Goal: Task Accomplishment & Management: Use online tool/utility

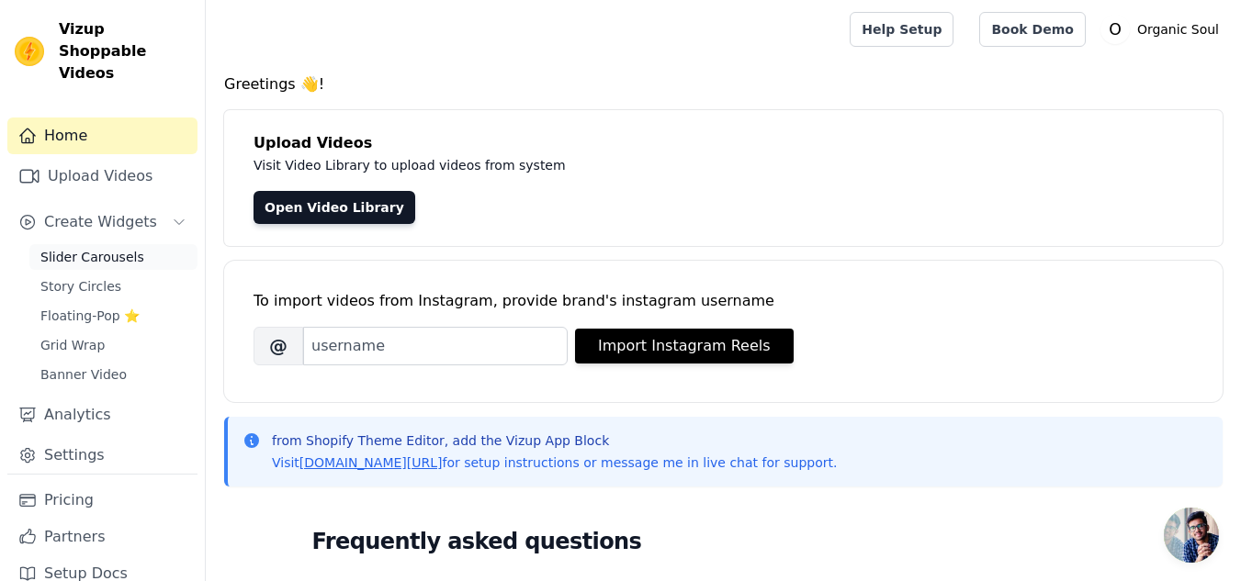
click at [96, 248] on span "Slider Carousels" at bounding box center [92, 257] width 104 height 18
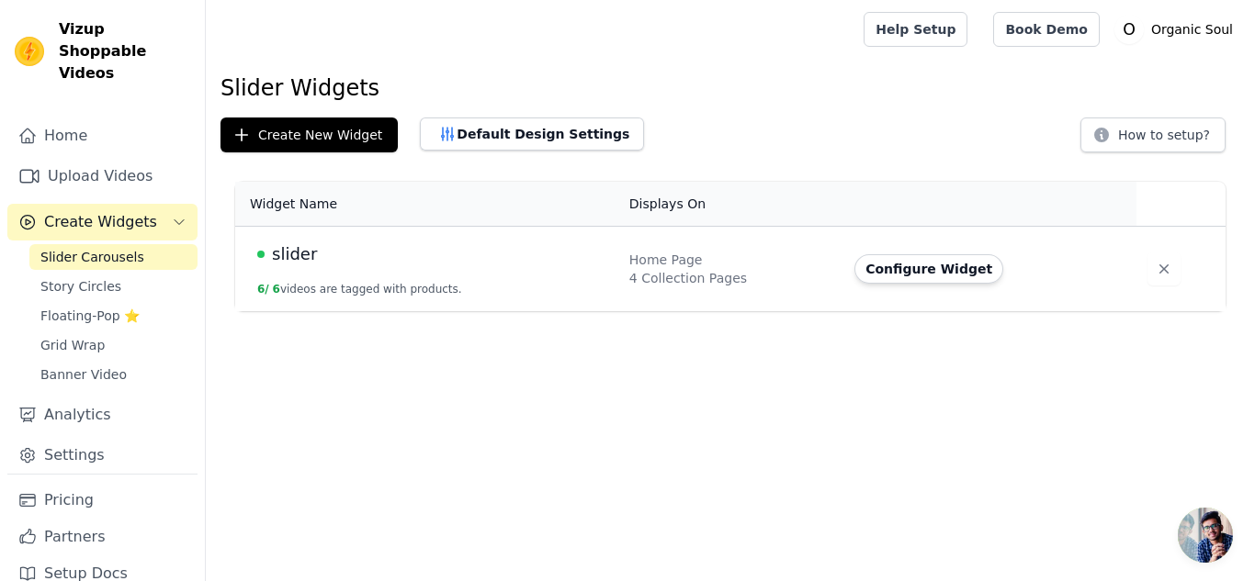
click at [491, 271] on td "slider 6 / 6 videos are tagged with products." at bounding box center [426, 269] width 383 height 85
click at [303, 251] on span "slider" at bounding box center [294, 255] width 45 height 26
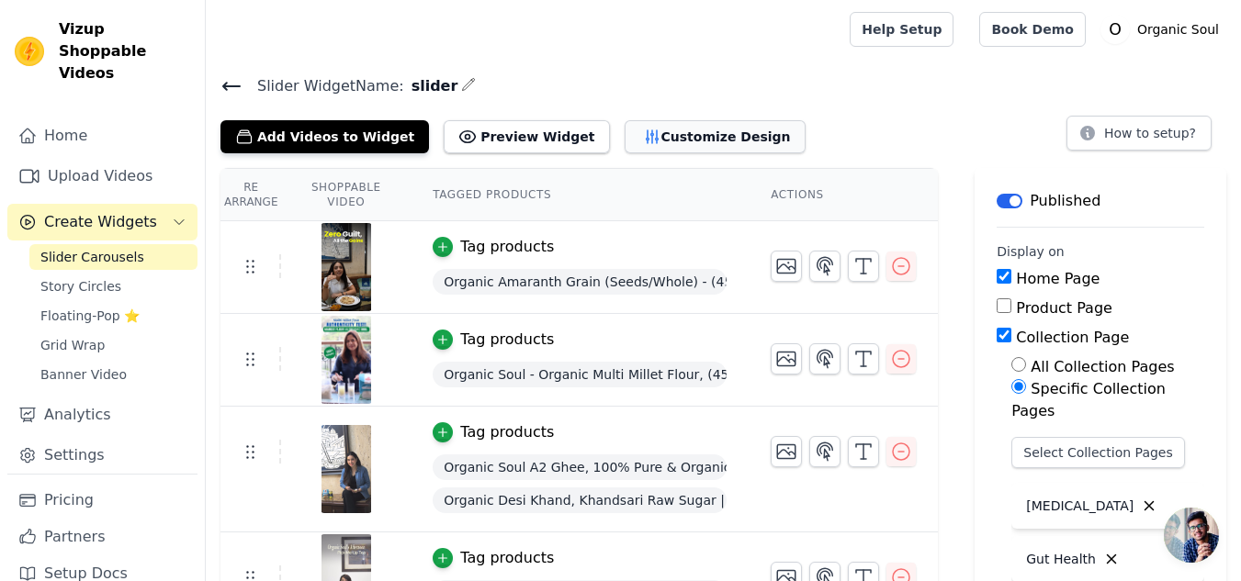
click at [625, 141] on button "Customize Design" at bounding box center [715, 136] width 181 height 33
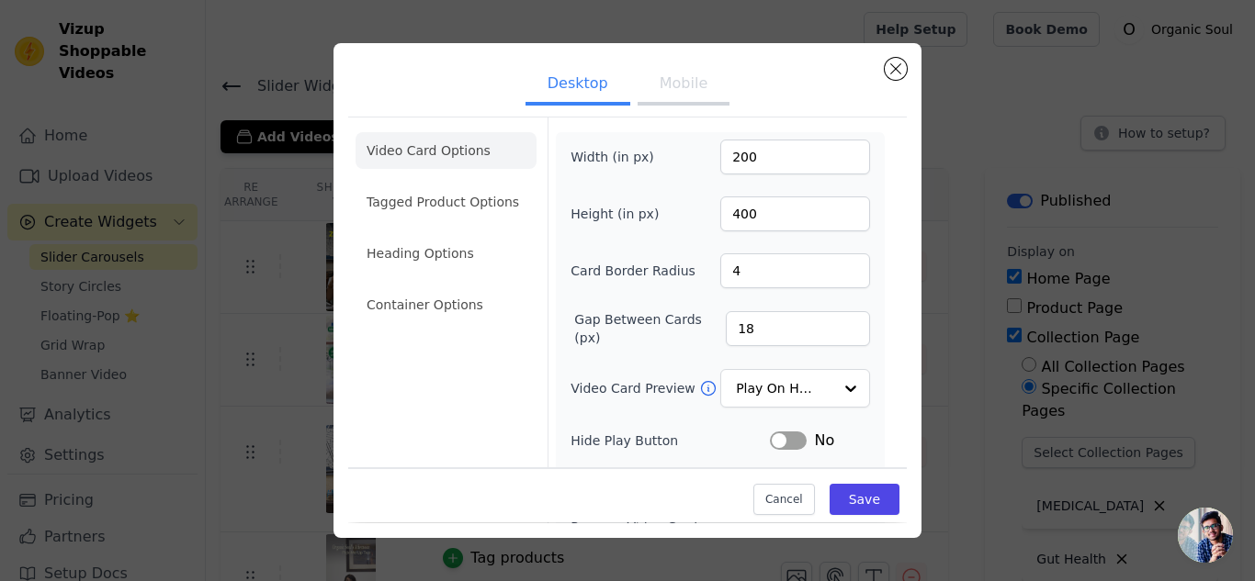
click at [657, 99] on button "Mobile" at bounding box center [683, 85] width 92 height 40
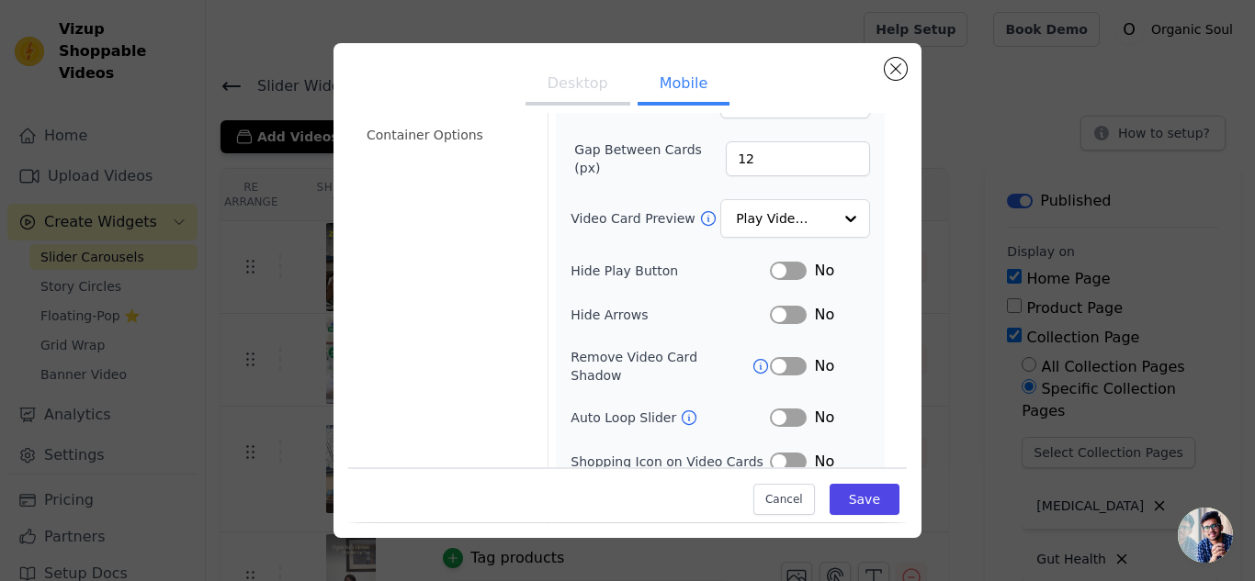
scroll to position [261, 0]
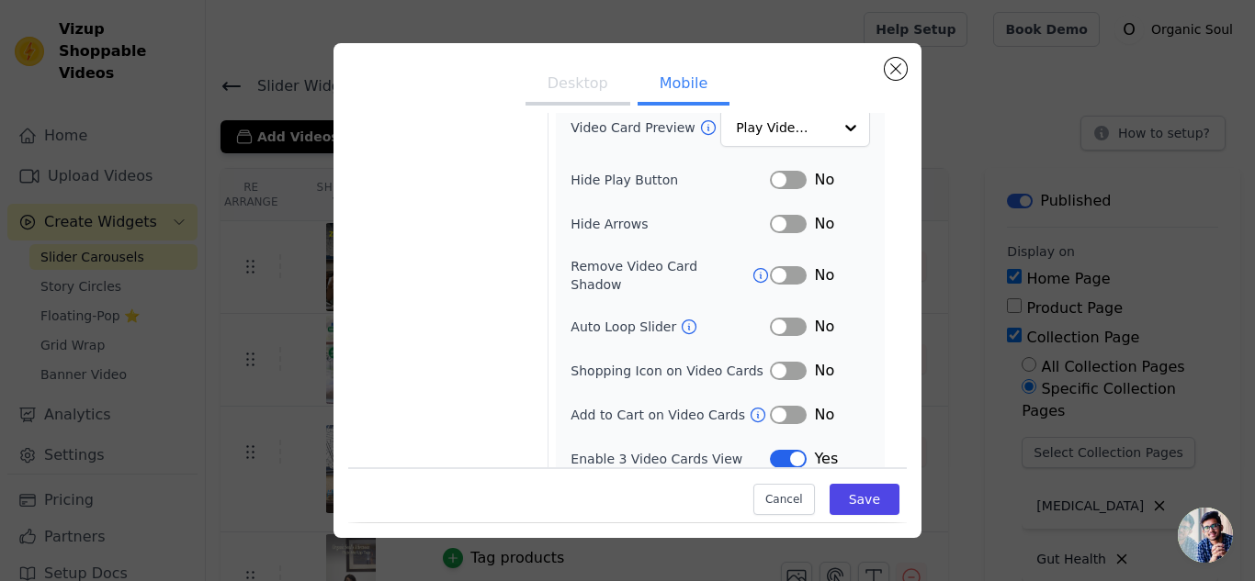
click at [563, 75] on button "Desktop" at bounding box center [577, 85] width 105 height 40
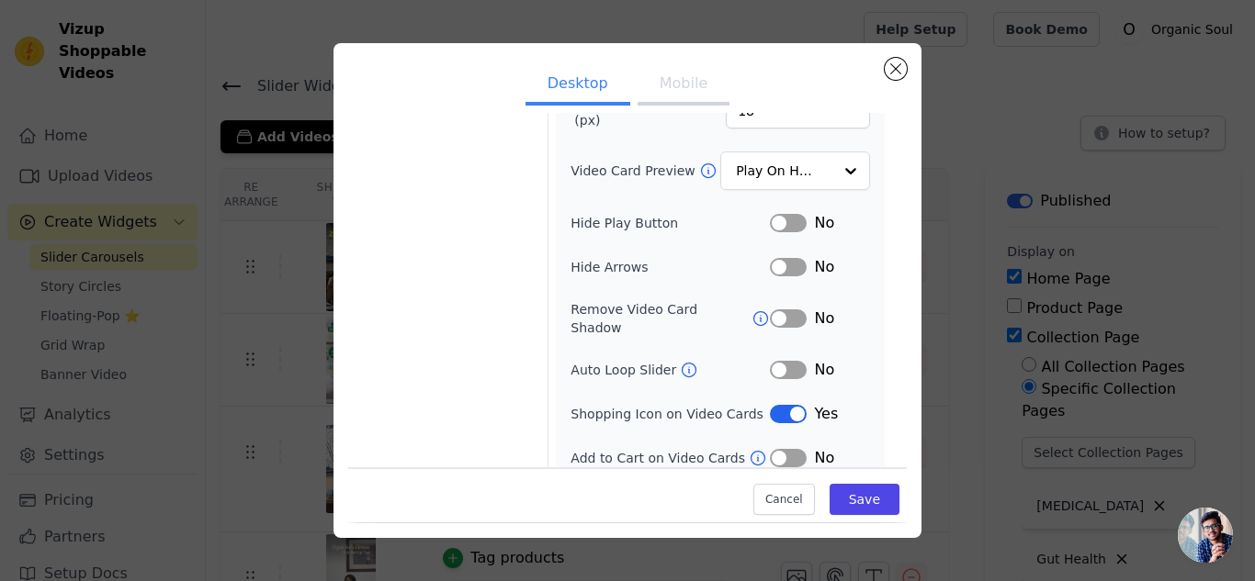
click at [644, 80] on button "Mobile" at bounding box center [683, 85] width 92 height 40
click at [777, 405] on button "Label" at bounding box center [788, 414] width 37 height 18
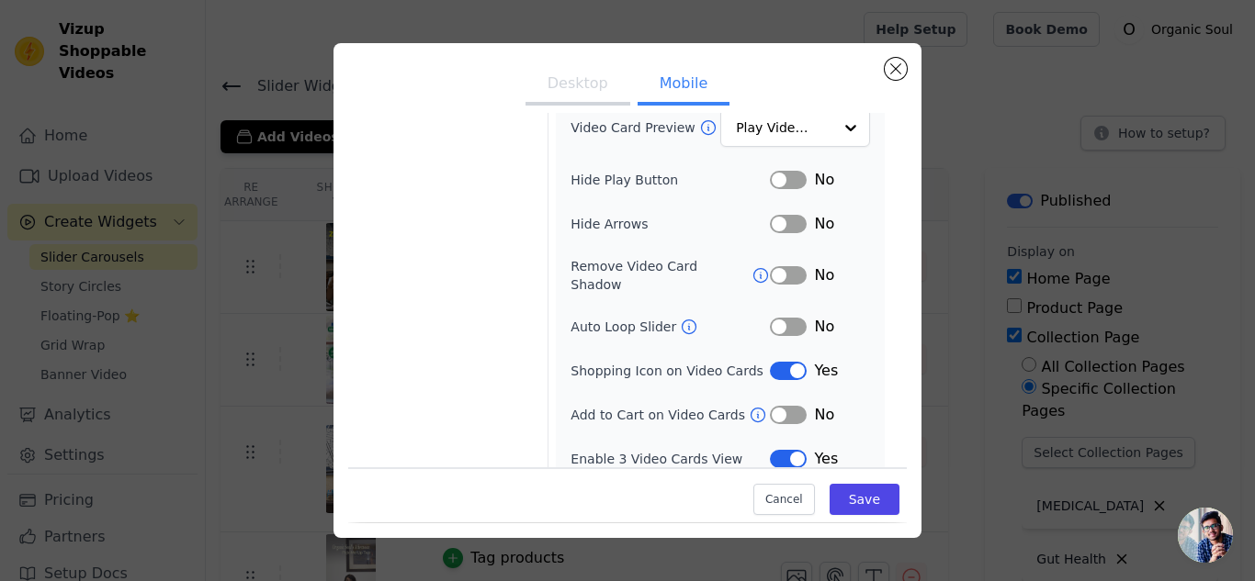
click at [577, 79] on button "Desktop" at bounding box center [577, 85] width 105 height 40
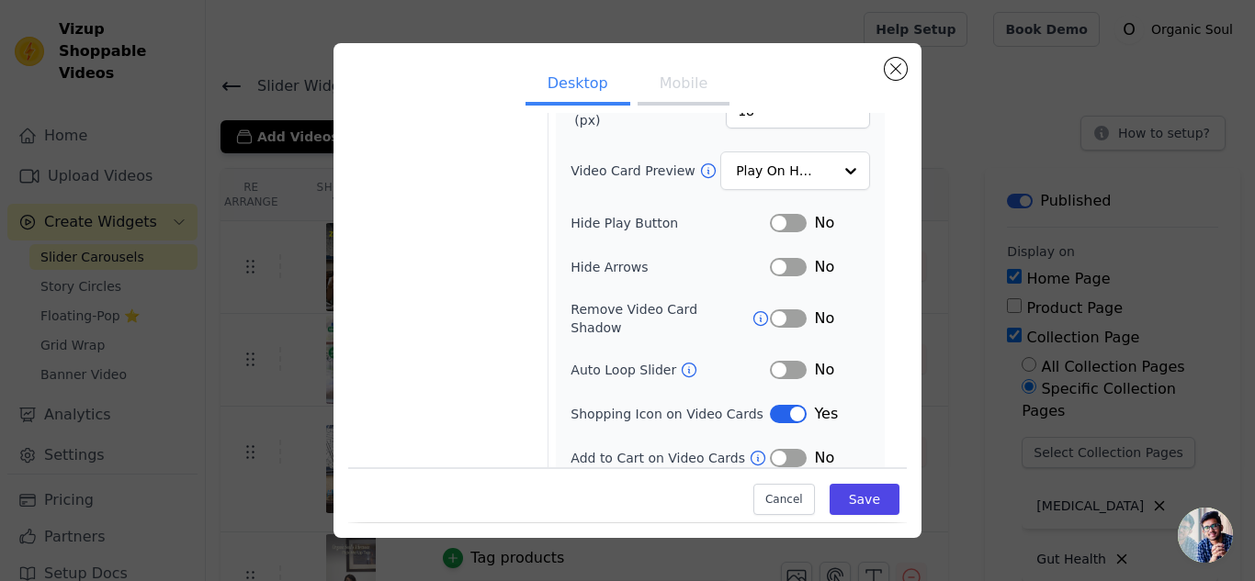
scroll to position [217, 0]
click at [658, 87] on button "Mobile" at bounding box center [683, 85] width 92 height 40
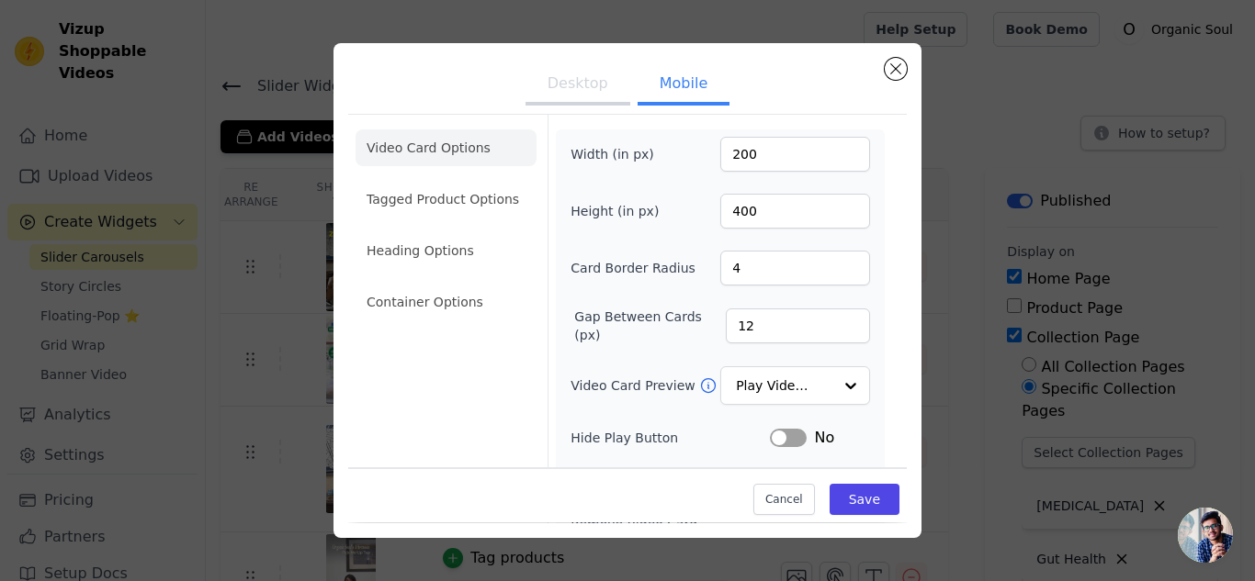
scroll to position [0, 0]
click at [853, 497] on button "Save" at bounding box center [864, 500] width 70 height 31
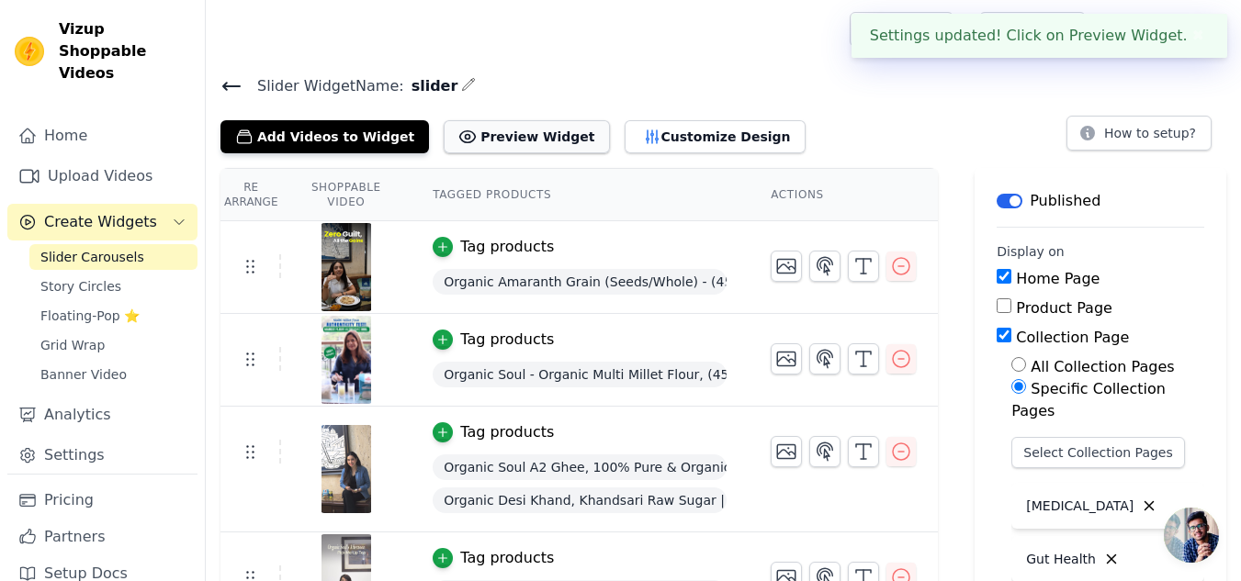
click at [504, 144] on button "Preview Widget" at bounding box center [526, 136] width 165 height 33
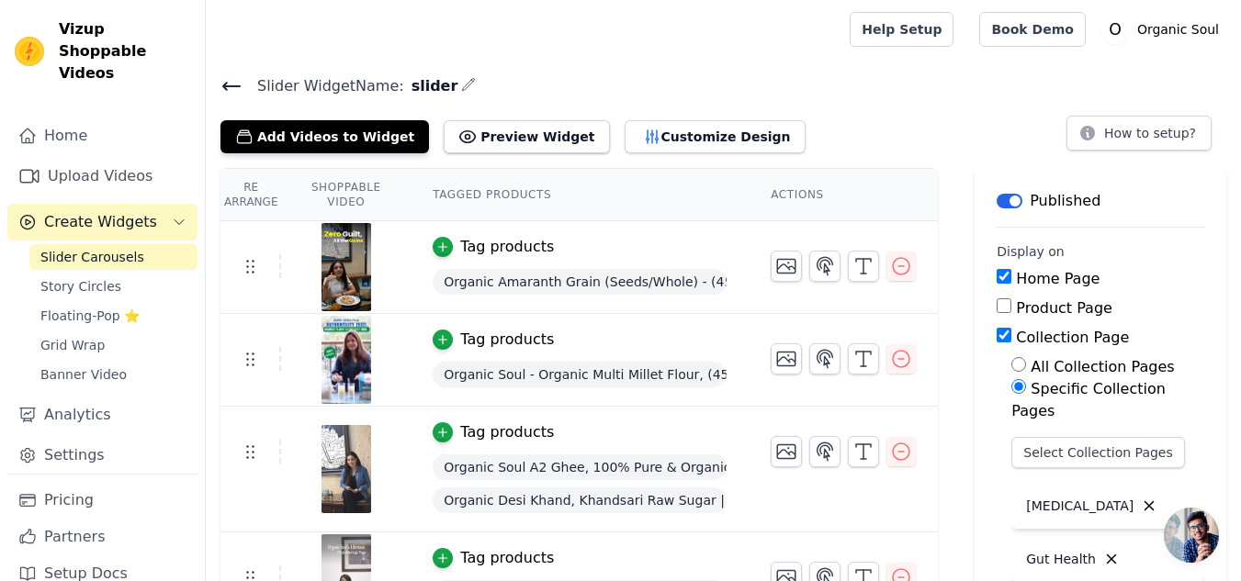
drag, startPoint x: 499, startPoint y: 138, endPoint x: 520, endPoint y: 80, distance: 61.6
click at [520, 80] on h4 "Slider Widget Name: slider" at bounding box center [723, 85] width 1006 height 25
click at [686, 137] on button "Customize Design" at bounding box center [715, 136] width 181 height 33
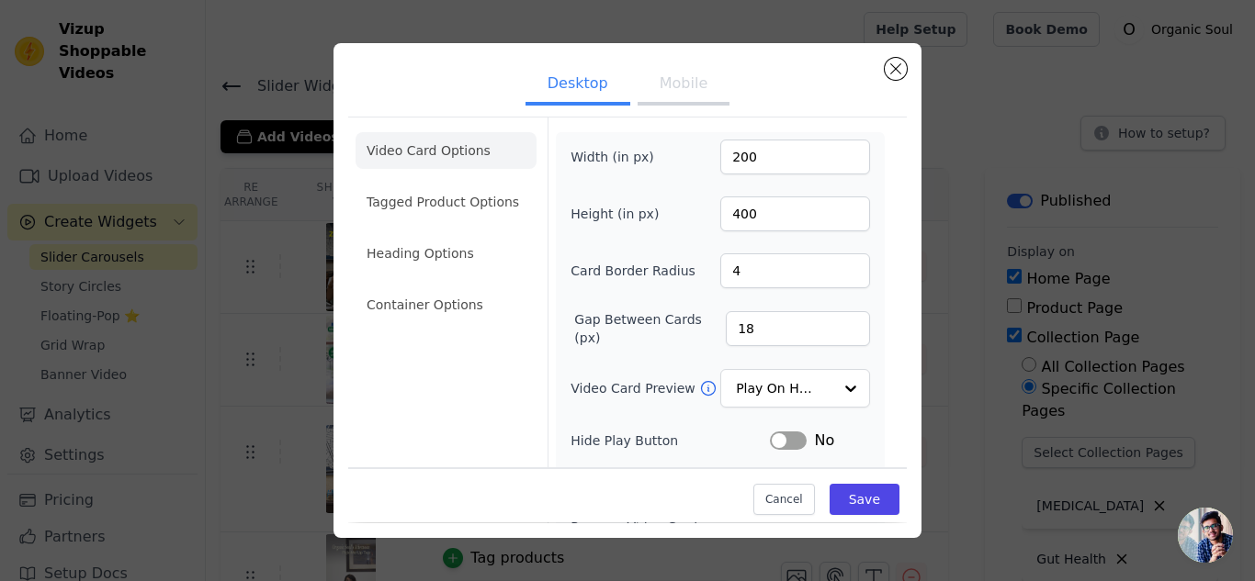
click at [678, 96] on button "Mobile" at bounding box center [683, 85] width 92 height 40
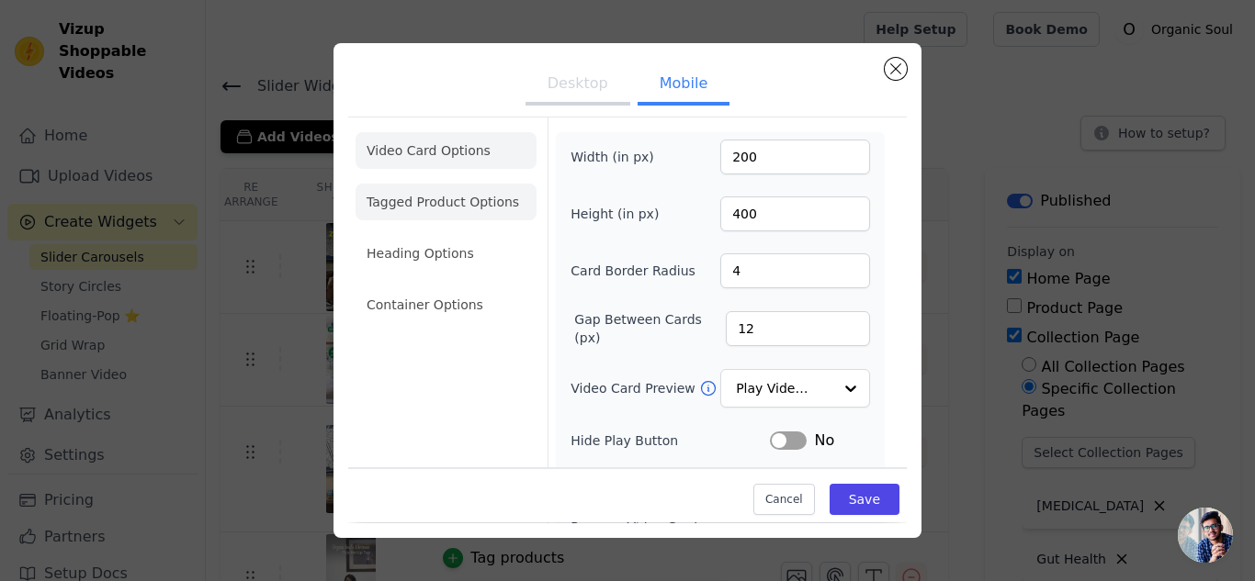
click at [457, 201] on li "Tagged Product Options" at bounding box center [445, 202] width 181 height 37
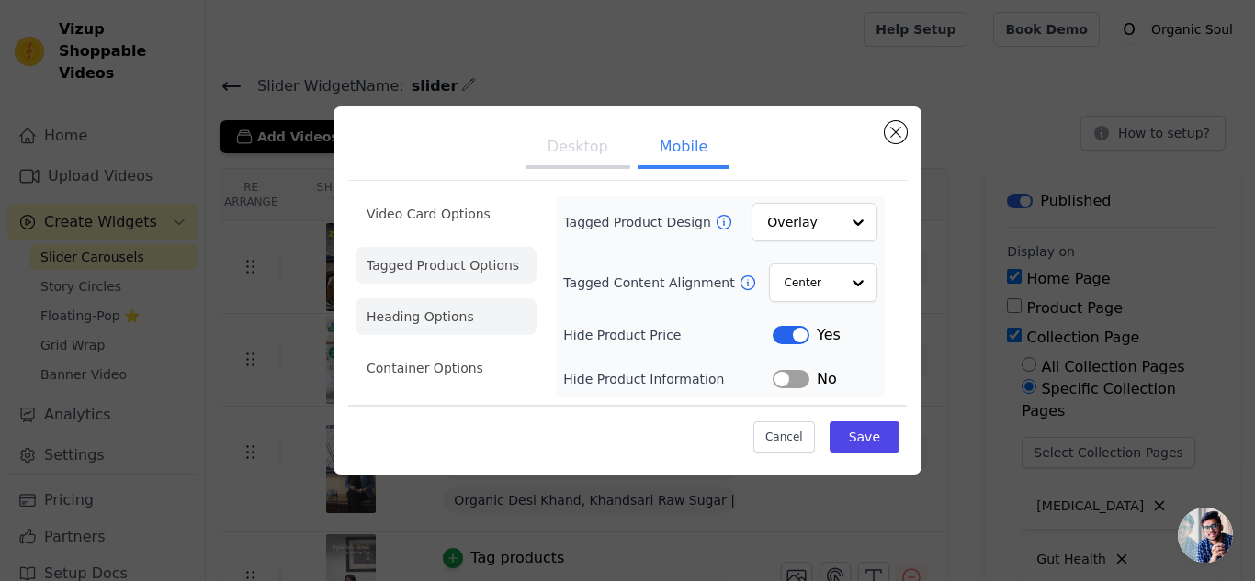
click at [449, 312] on li "Heading Options" at bounding box center [445, 316] width 181 height 37
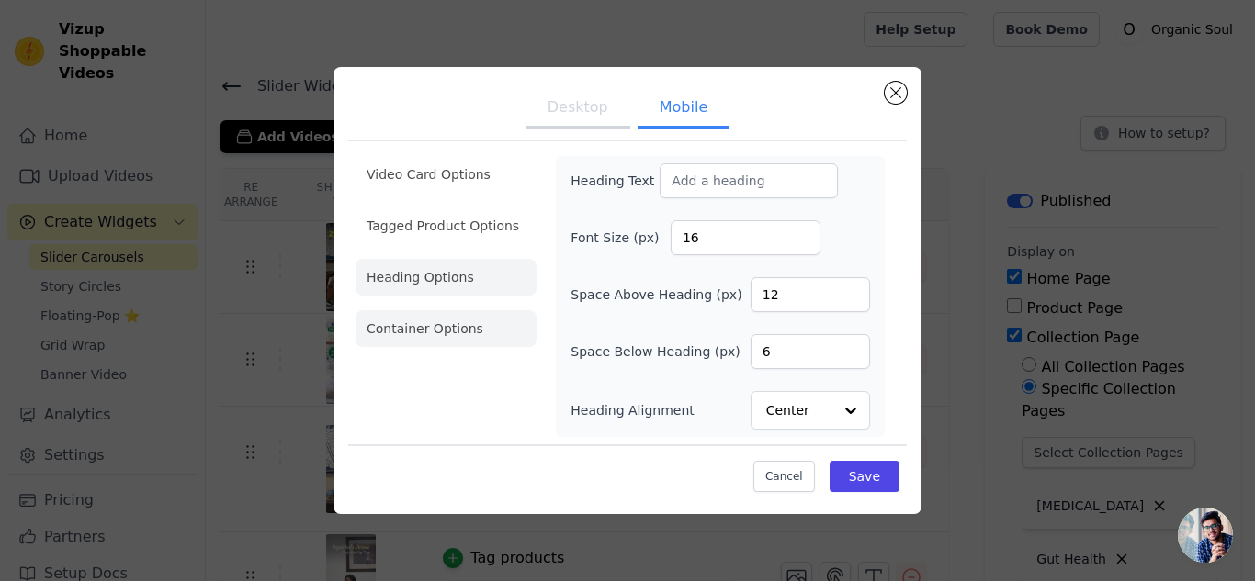
click at [452, 333] on li "Container Options" at bounding box center [445, 328] width 181 height 37
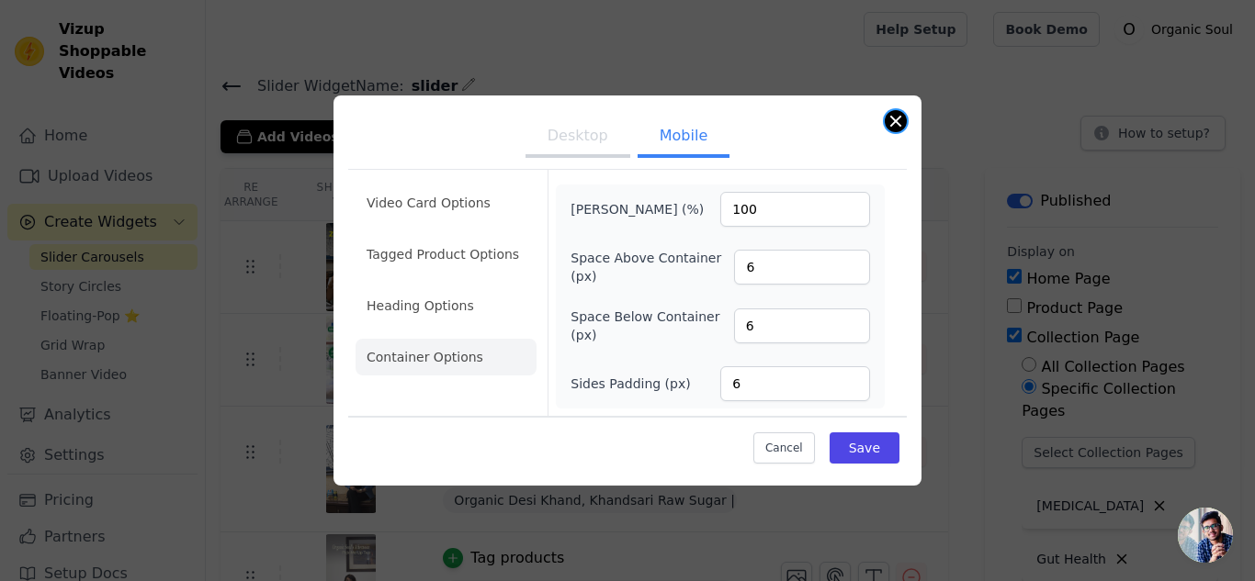
click at [892, 118] on button "Close modal" at bounding box center [895, 121] width 22 height 22
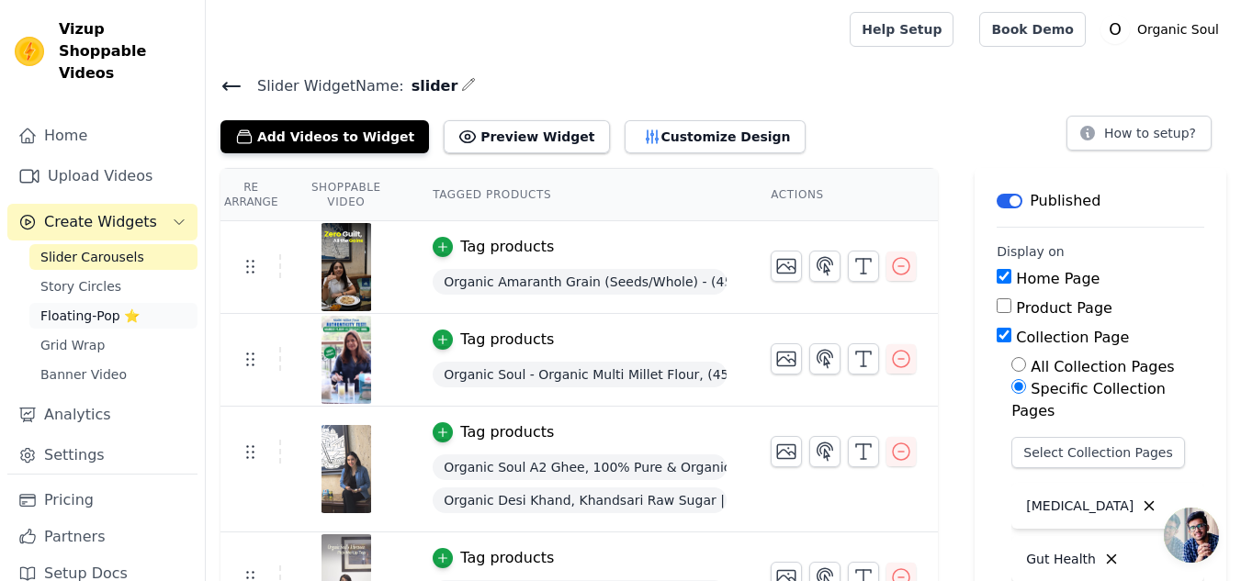
click at [67, 307] on span "Floating-Pop ⭐" at bounding box center [89, 316] width 99 height 18
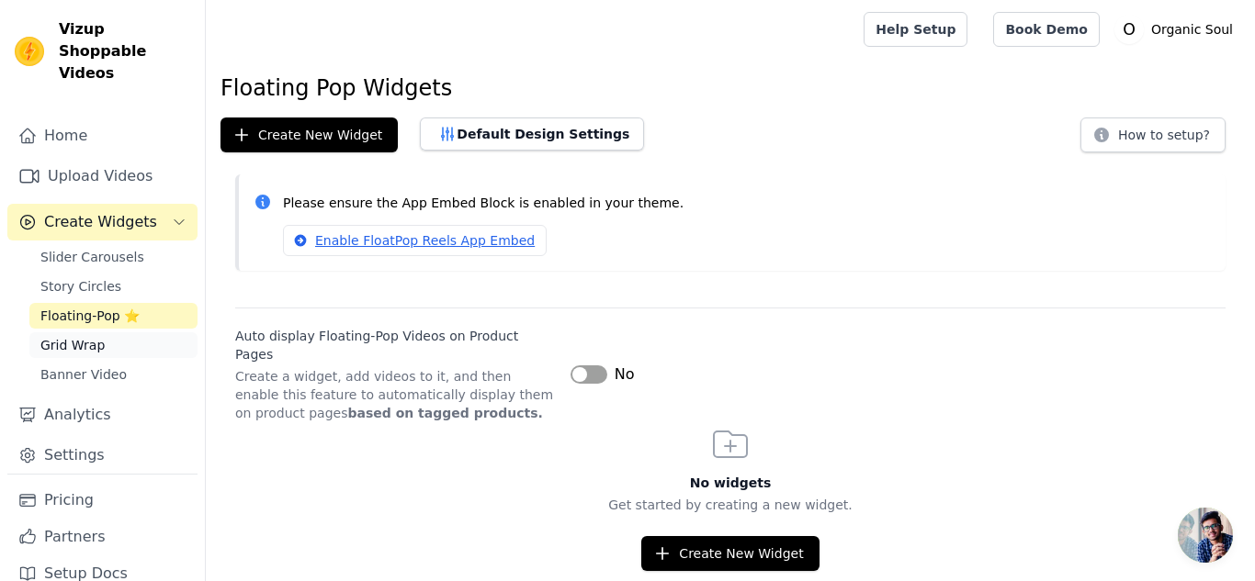
click at [79, 336] on span "Grid Wrap" at bounding box center [72, 345] width 64 height 18
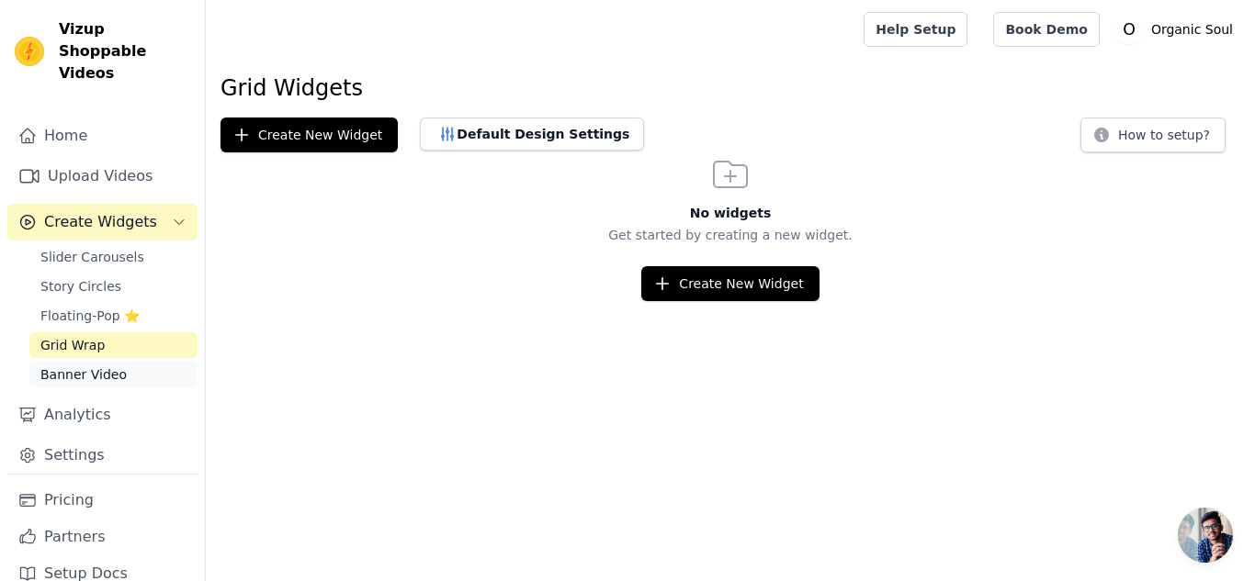
click at [89, 366] on span "Banner Video" at bounding box center [83, 375] width 86 height 18
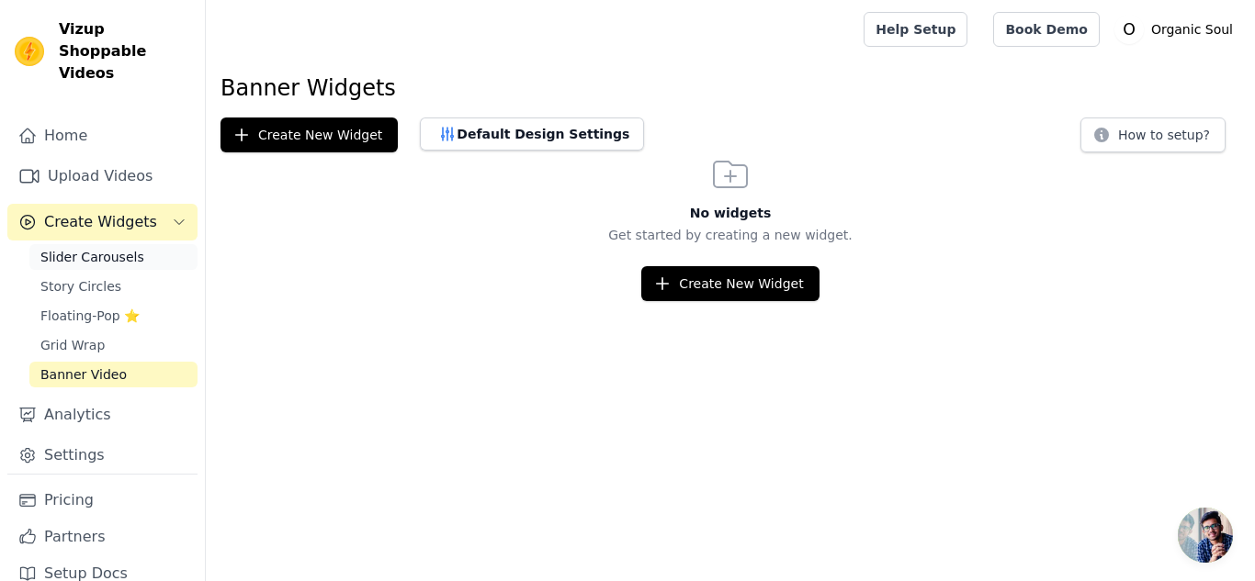
click at [95, 248] on span "Slider Carousels" at bounding box center [92, 257] width 104 height 18
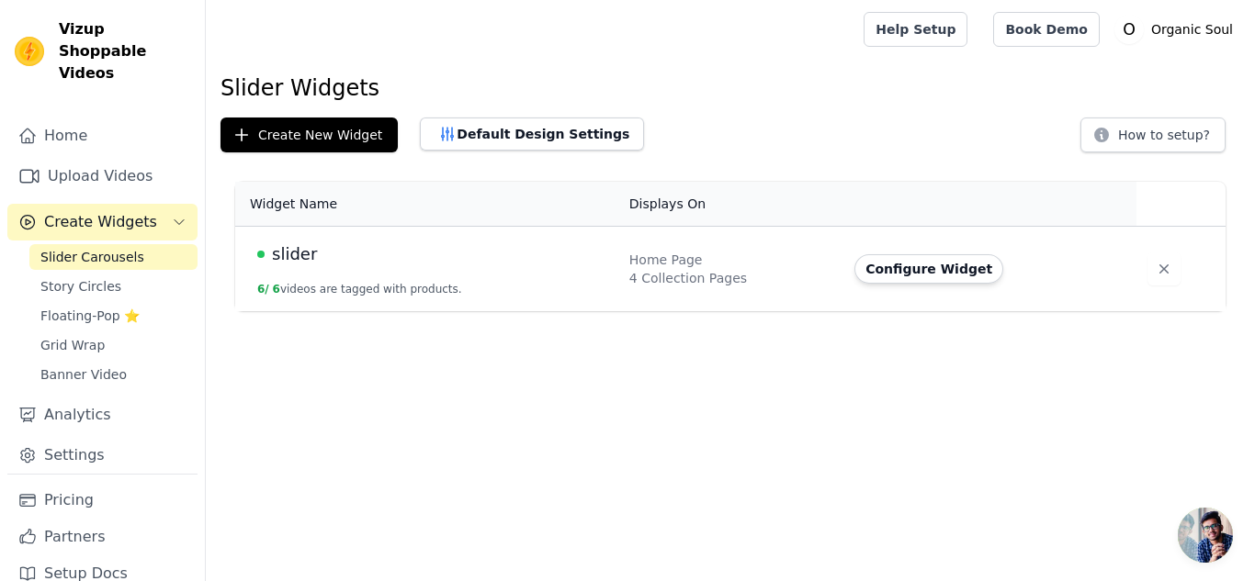
click at [100, 211] on span "Create Widgets" at bounding box center [100, 222] width 113 height 22
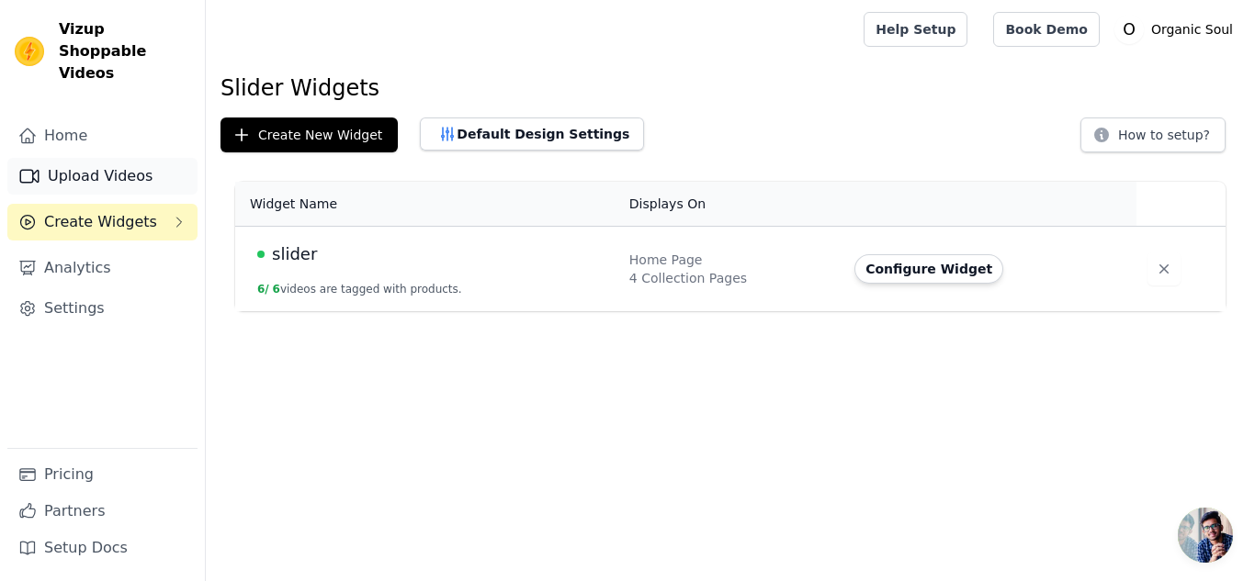
click at [99, 158] on link "Upload Videos" at bounding box center [102, 176] width 190 height 37
